Goal: Navigation & Orientation: Find specific page/section

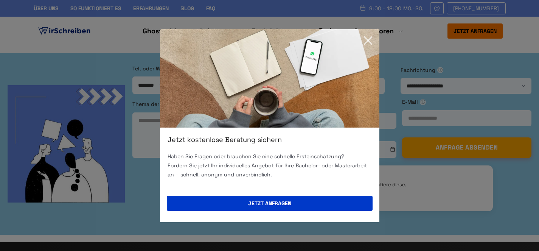
drag, startPoint x: 0, startPoint y: 0, endPoint x: 365, endPoint y: 43, distance: 367.6
click at [365, 43] on icon at bounding box center [368, 41] width 8 height 8
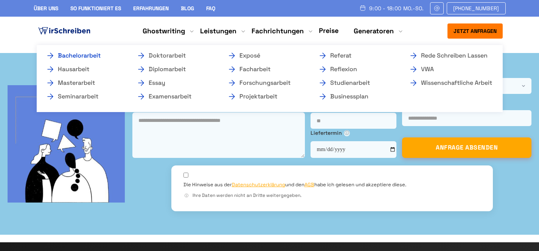
click at [104, 57] on link "Bachelorarbeit" at bounding box center [84, 55] width 76 height 9
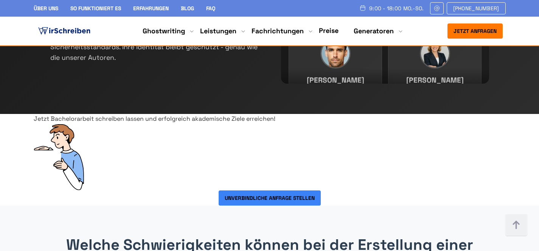
scroll to position [5455, 0]
